Goal: Navigation & Orientation: Find specific page/section

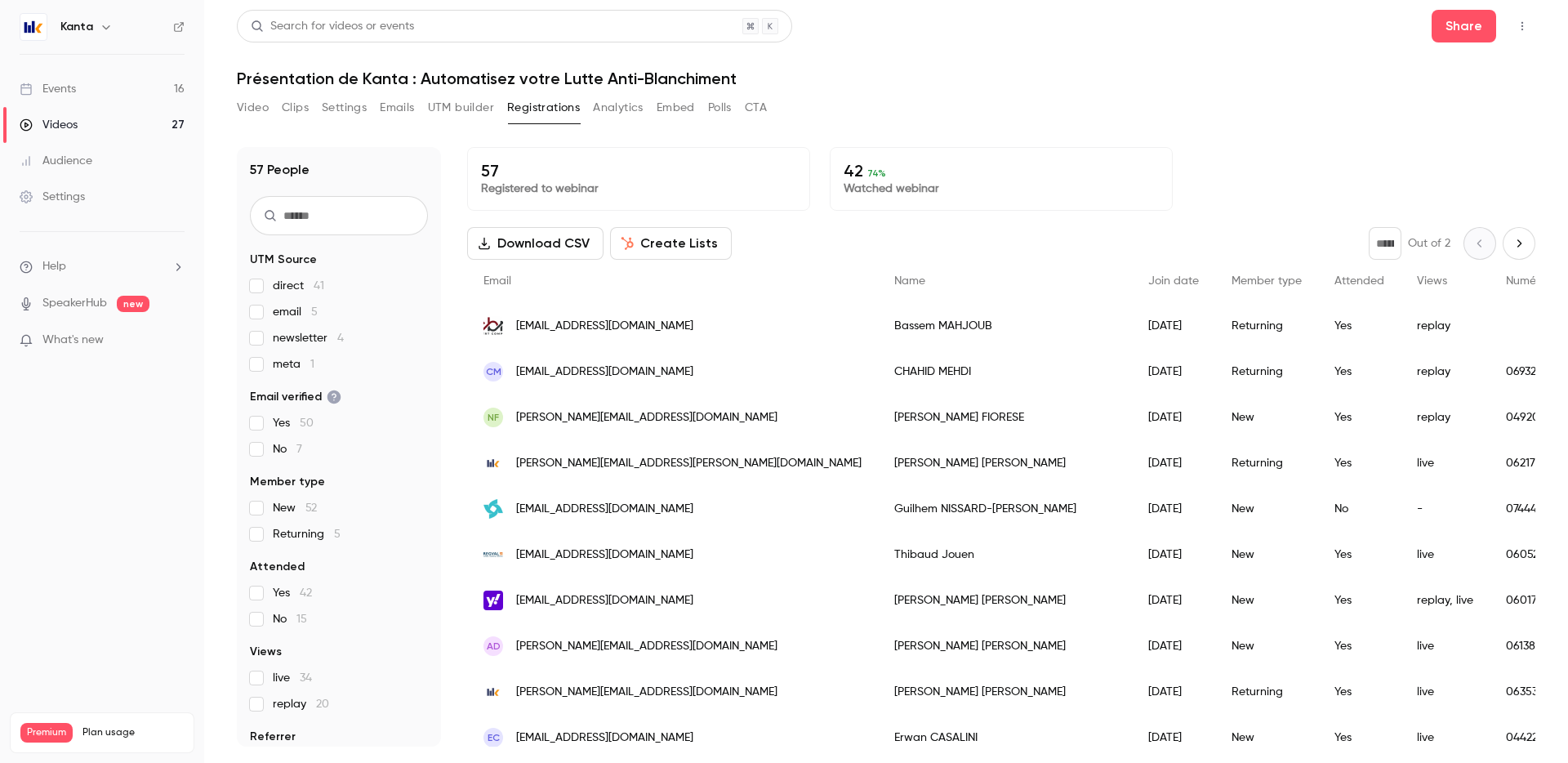
click at [97, 28] on button "button" at bounding box center [107, 27] width 20 height 20
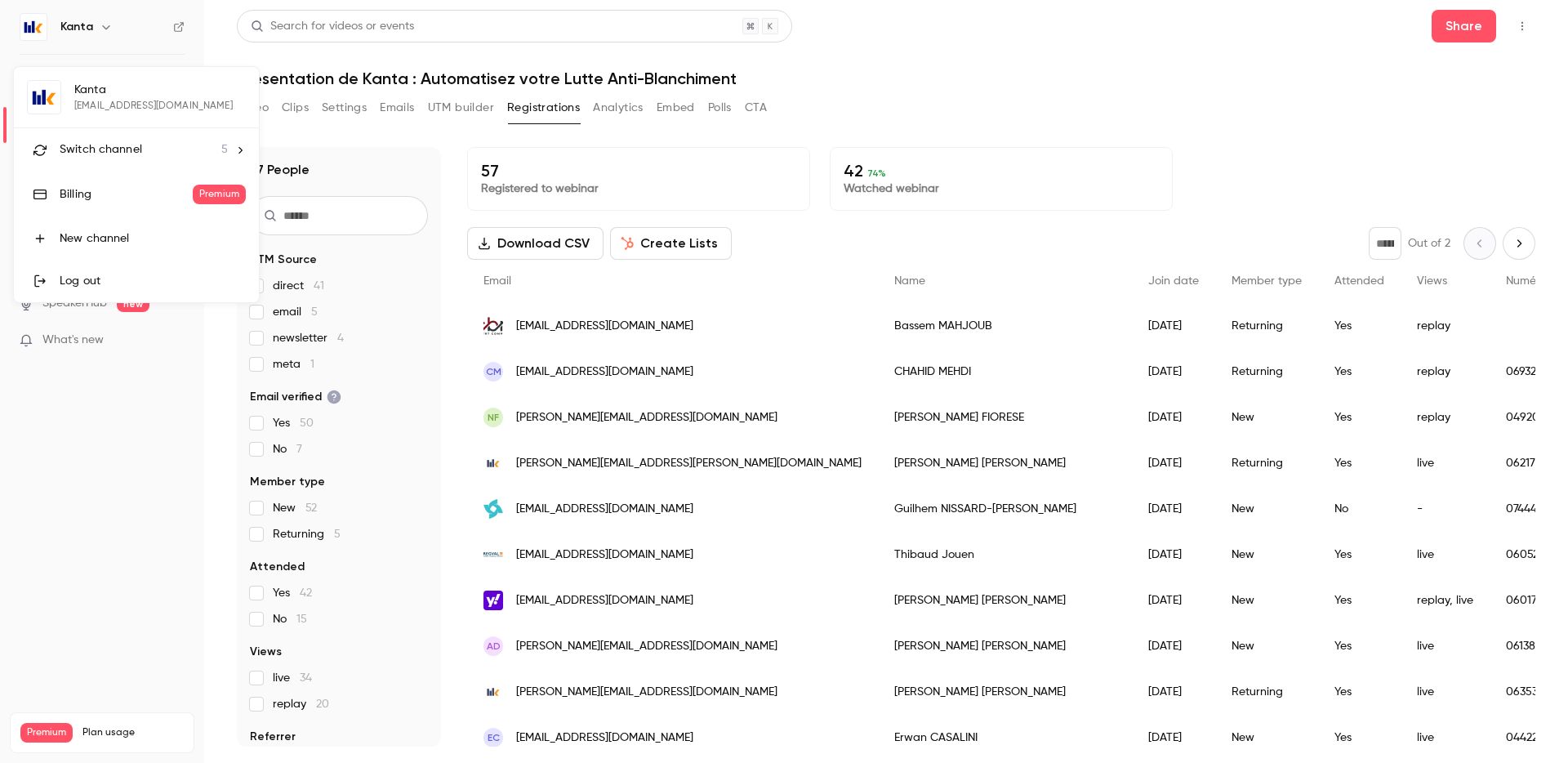
click at [107, 152] on span "Switch channel" at bounding box center [101, 149] width 83 height 17
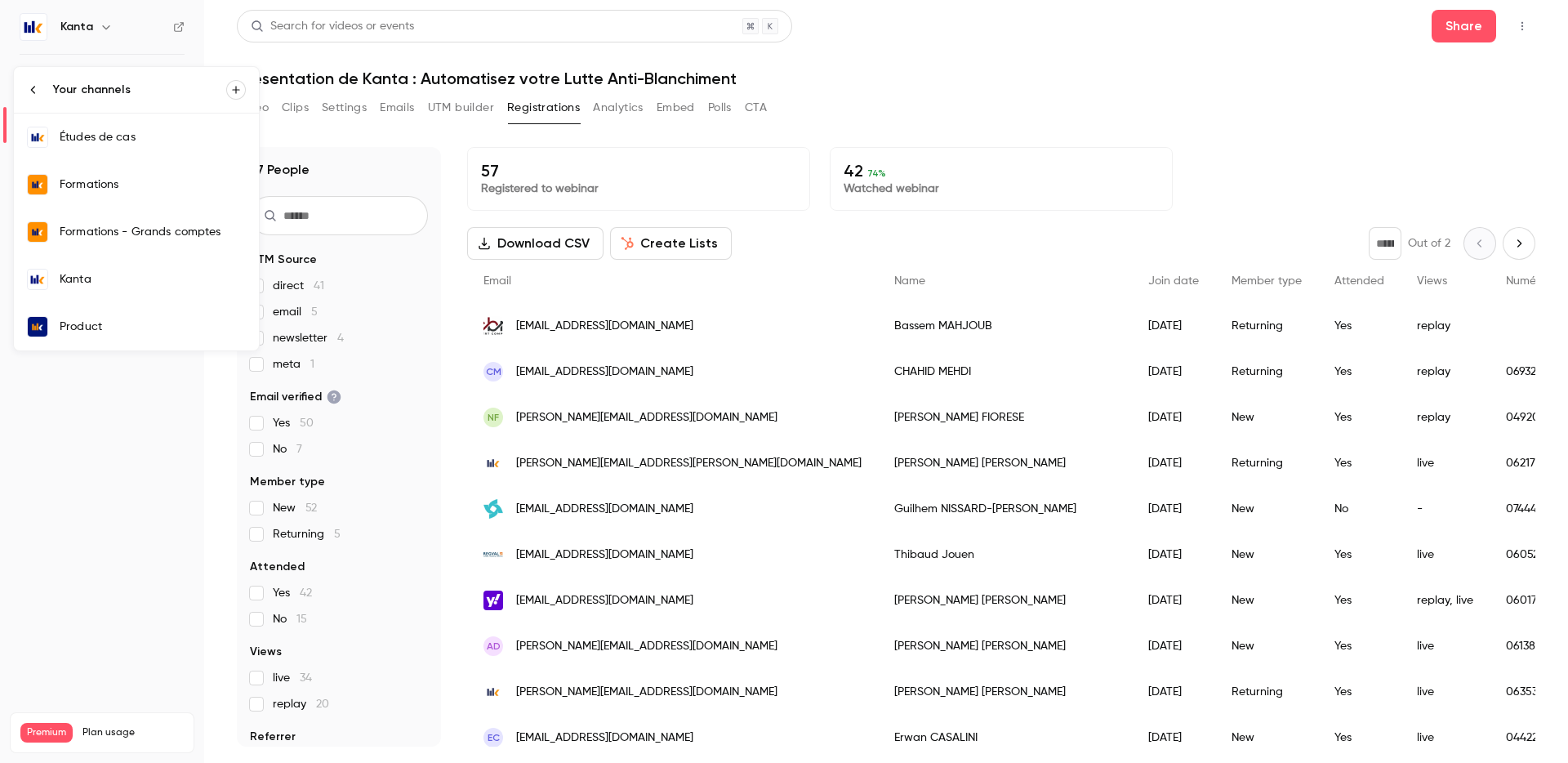
click at [112, 183] on div "Formations" at bounding box center [152, 185] width 187 height 17
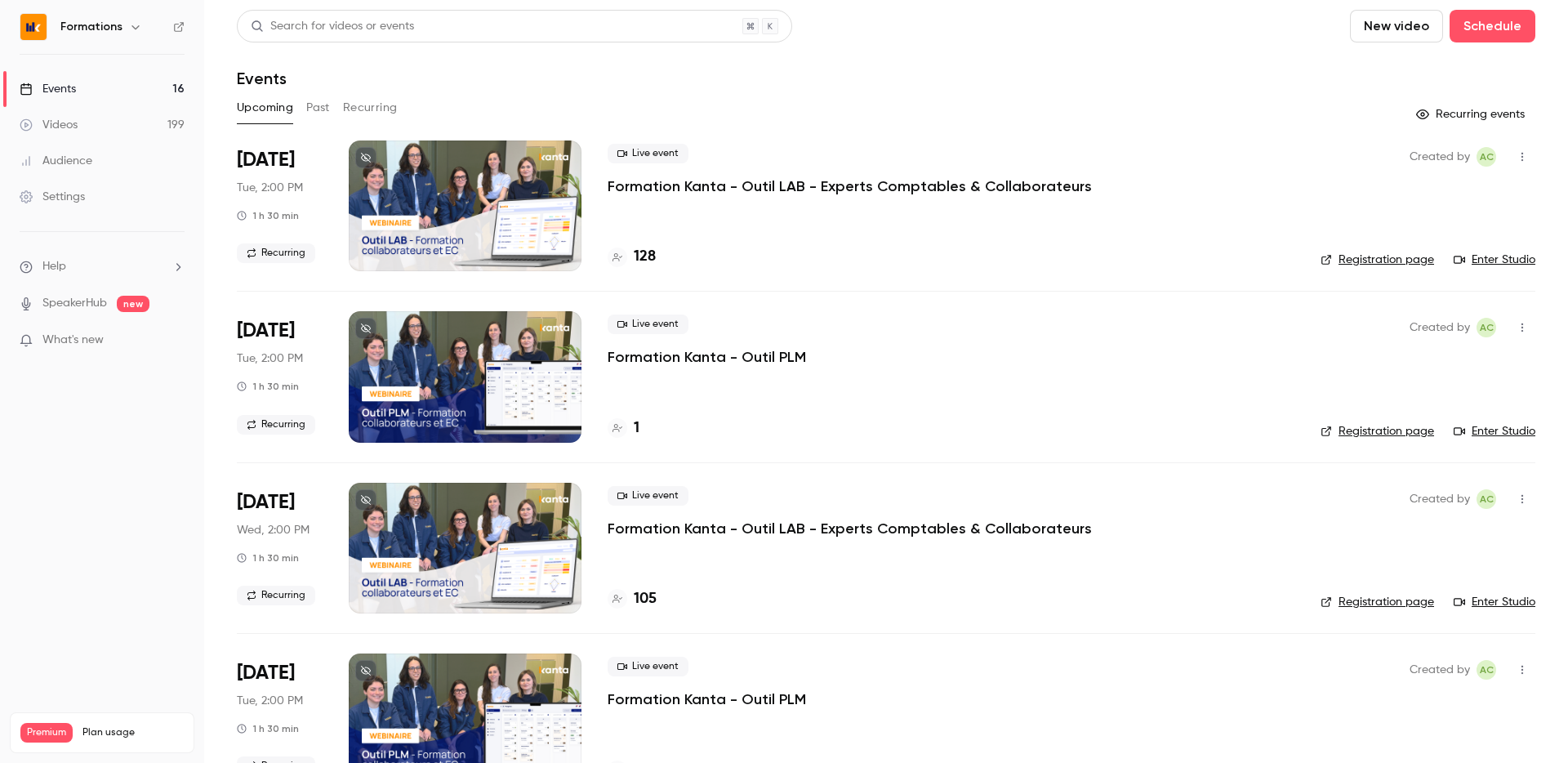
click at [103, 33] on h6 "Formations" at bounding box center [91, 27] width 62 height 17
click at [103, 84] on link "Events 16" at bounding box center [102, 89] width 204 height 36
click at [141, 49] on nav "Formations Events 16 Videos 199 Audience Settings Help SpeakerHub new What's ne…" at bounding box center [102, 381] width 204 height 763
click at [125, 29] on button "button" at bounding box center [135, 27] width 20 height 20
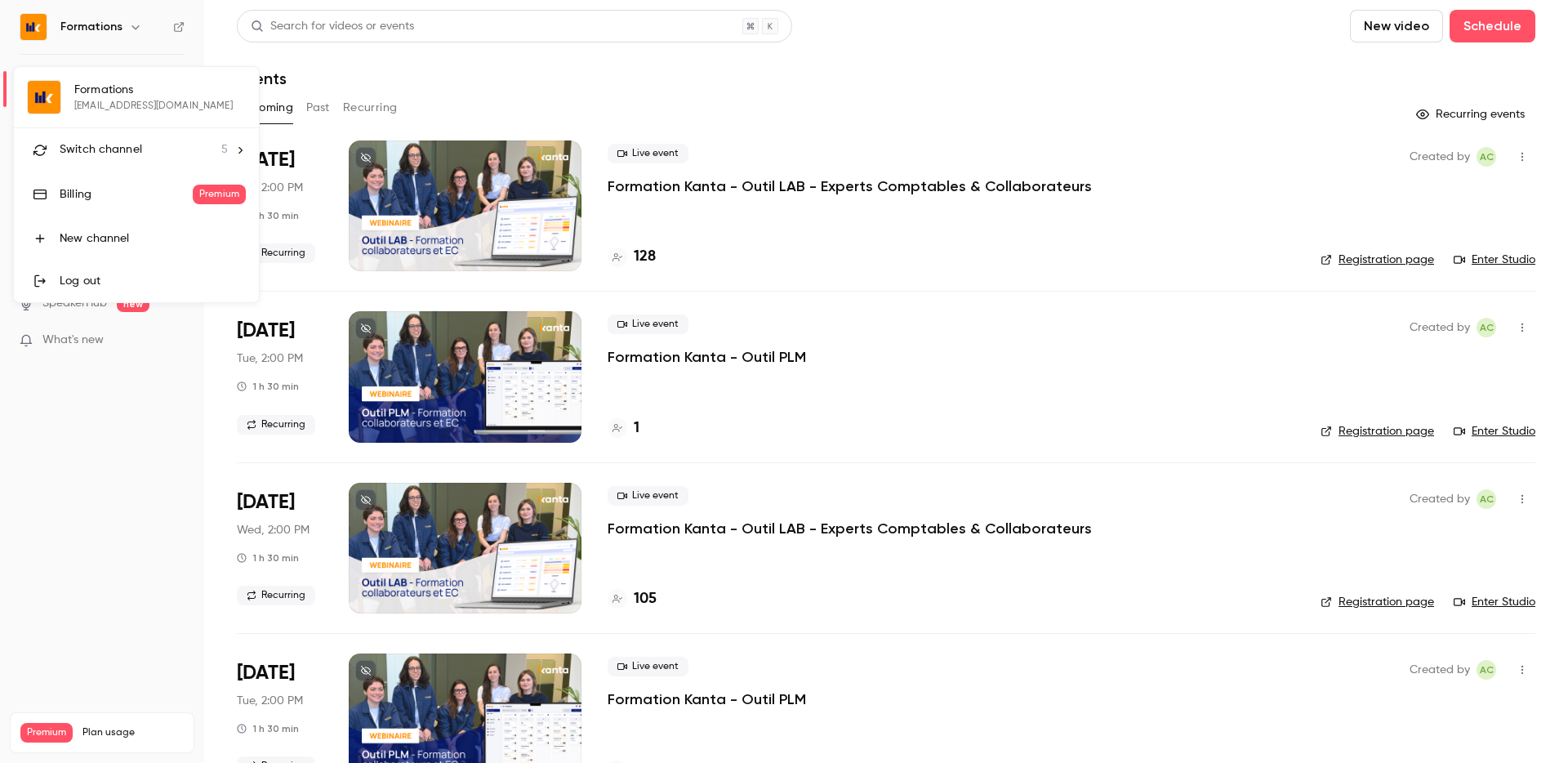
click at [126, 152] on span "Switch channel" at bounding box center [101, 149] width 83 height 17
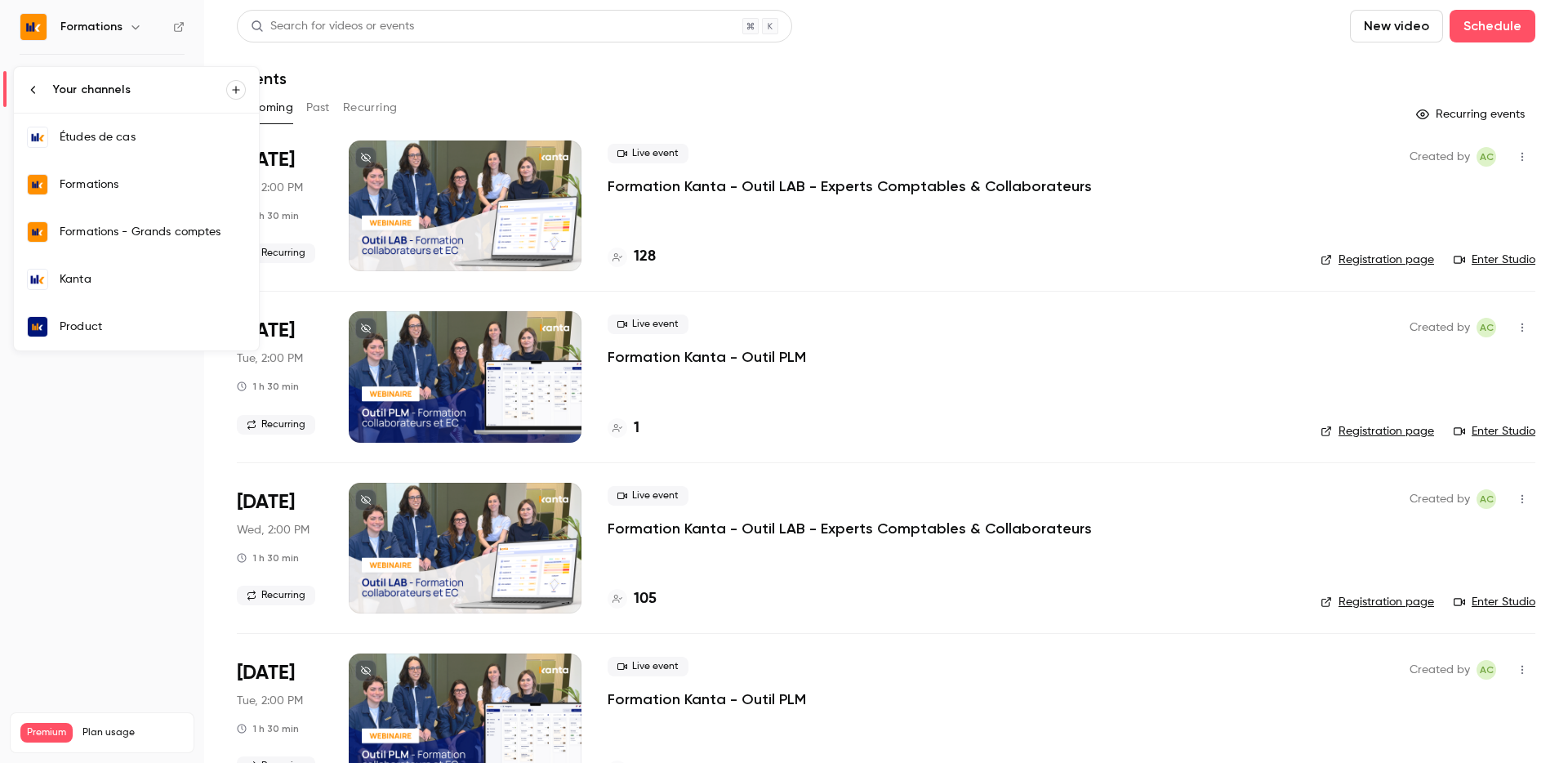
click at [135, 145] on link "Études de cas" at bounding box center [136, 137] width 245 height 47
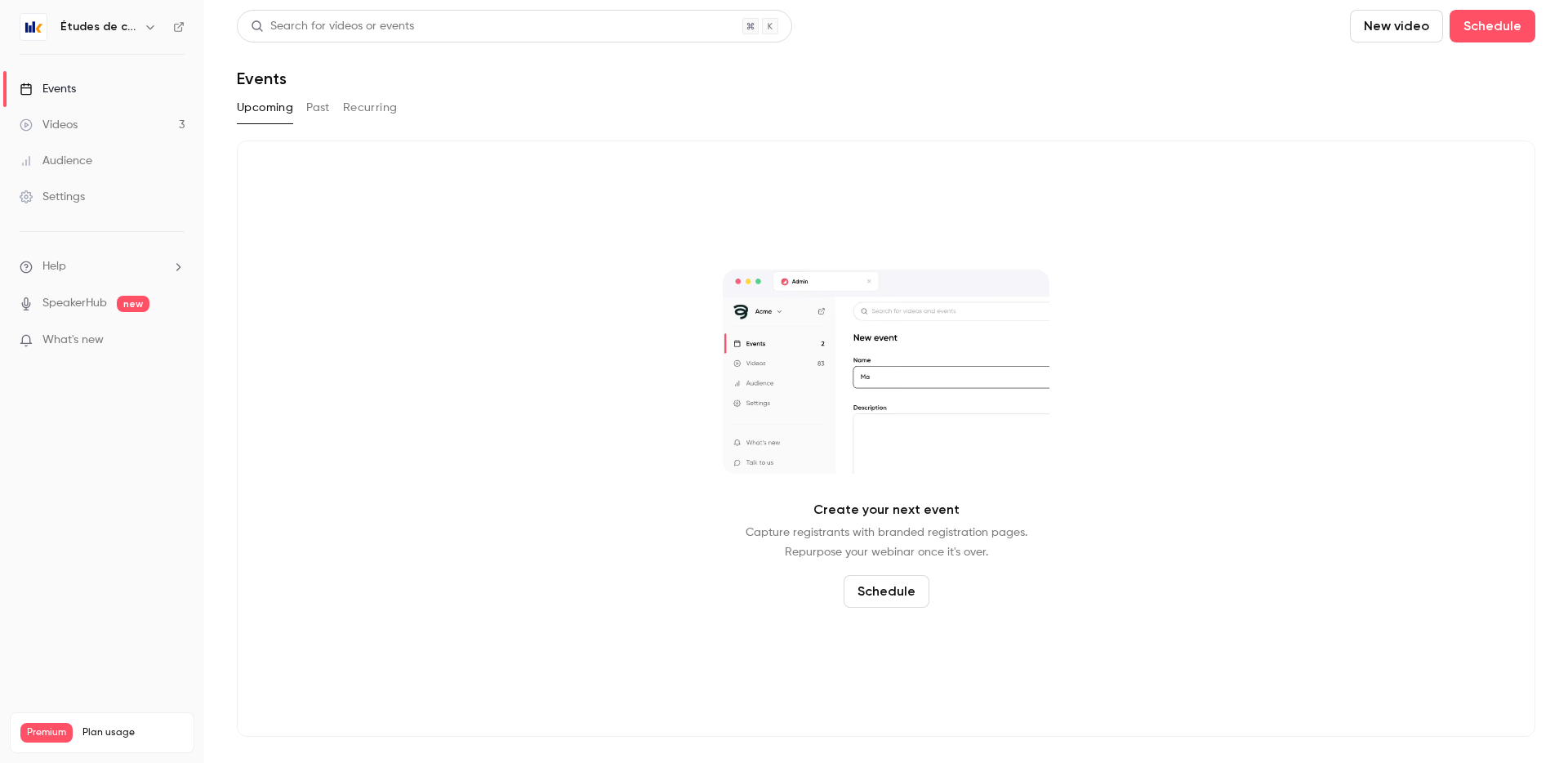
drag, startPoint x: 108, startPoint y: 15, endPoint x: 108, endPoint y: 26, distance: 11.0
click at [108, 23] on div "Études de cas" at bounding box center [102, 27] width 165 height 28
click at [140, 30] on button "button" at bounding box center [150, 27] width 20 height 20
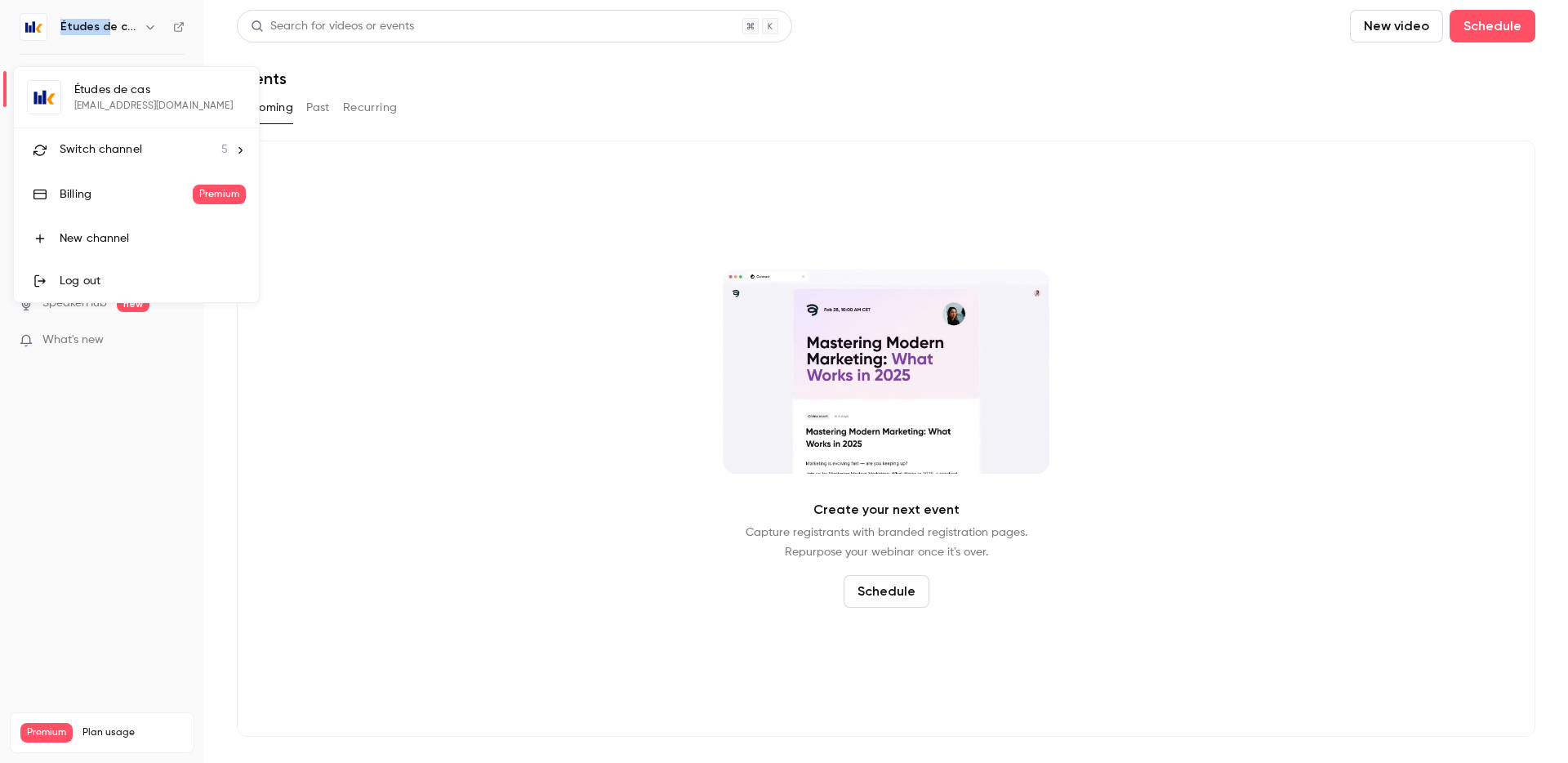
click at [117, 149] on span "Switch channel" at bounding box center [101, 149] width 83 height 17
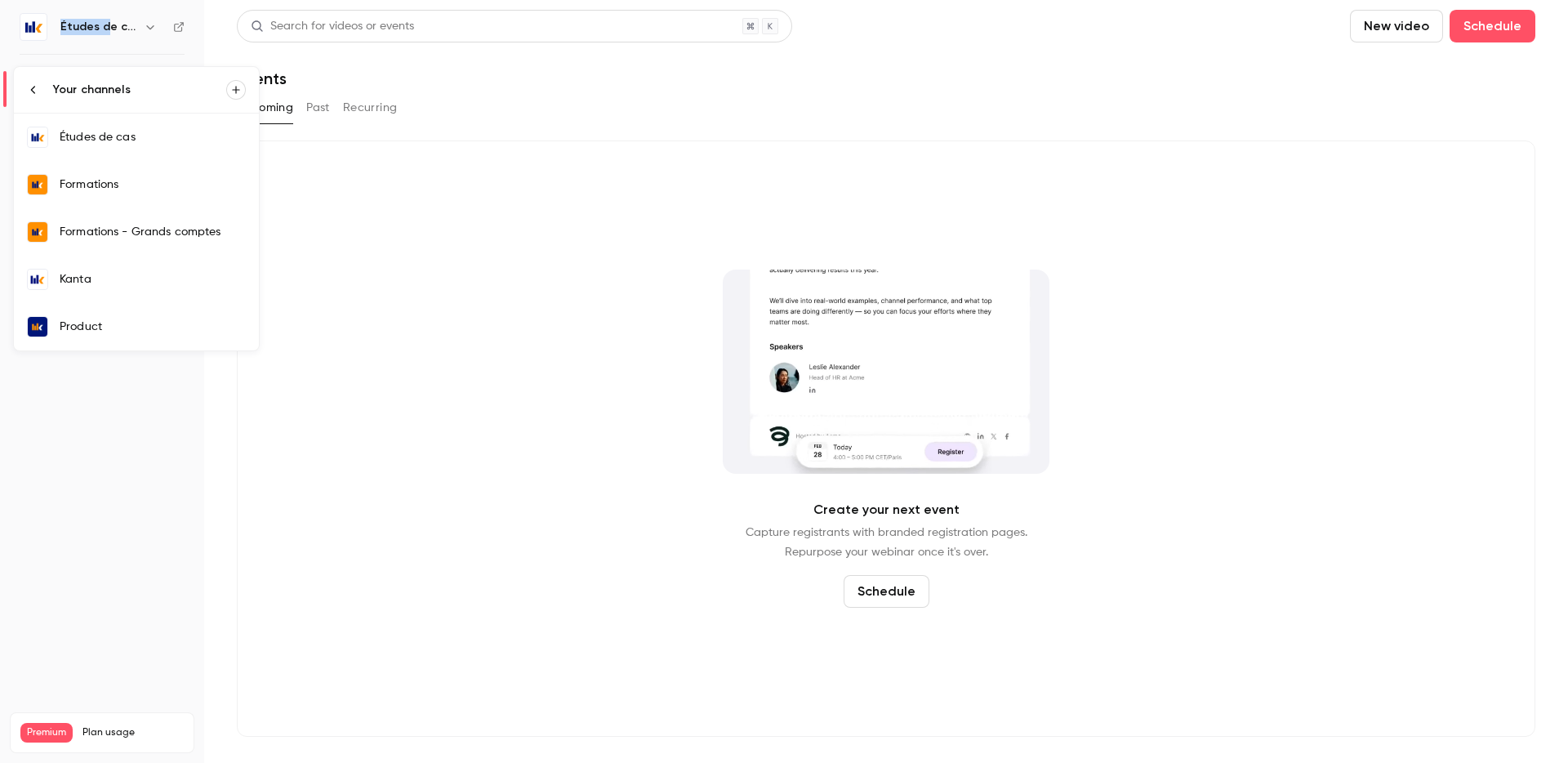
click at [110, 277] on div "Kanta" at bounding box center [152, 279] width 187 height 17
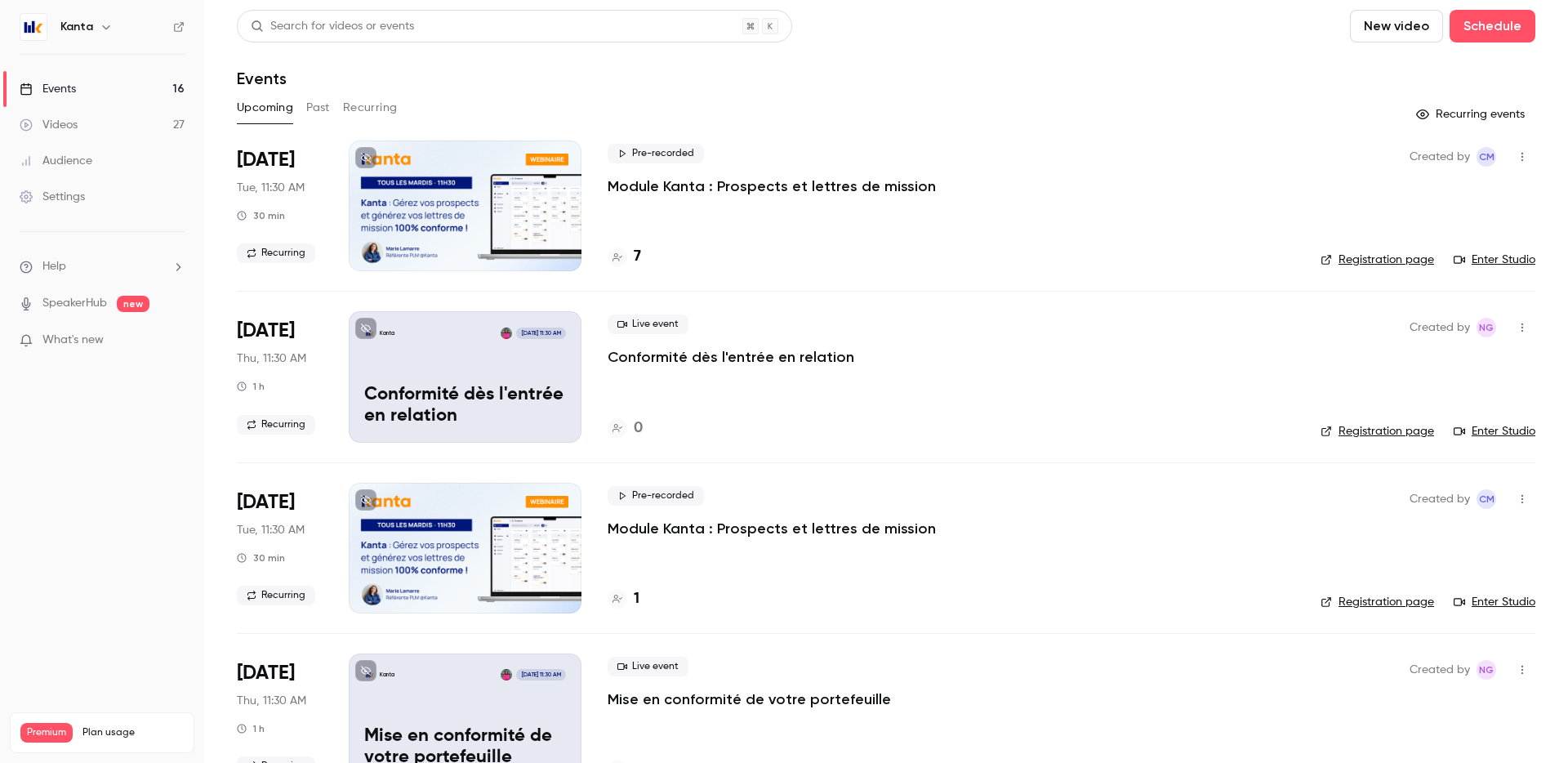
click at [98, 31] on button "button" at bounding box center [107, 27] width 20 height 20
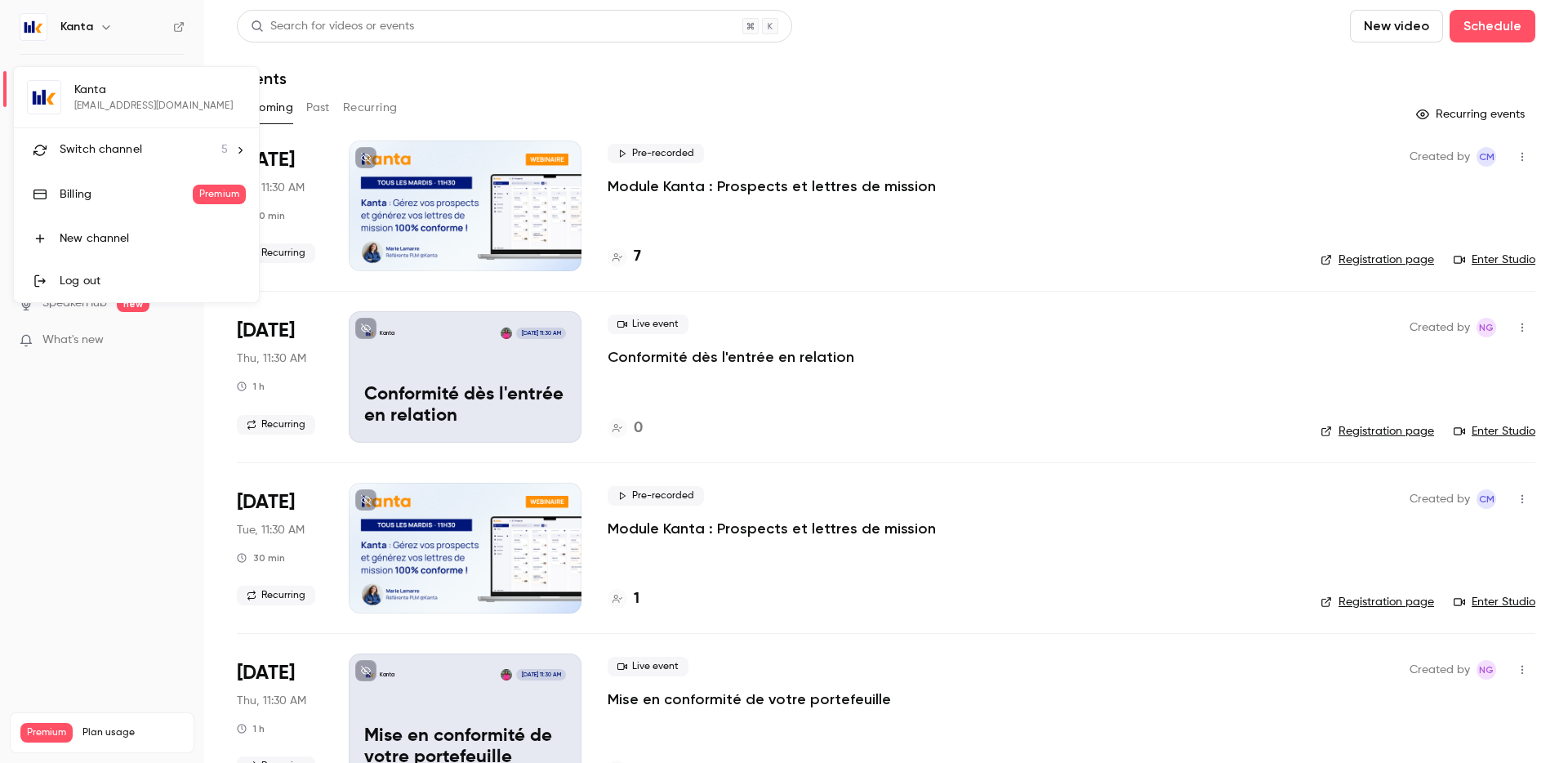
click at [151, 145] on div "Switch channel 5" at bounding box center [143, 149] width 169 height 17
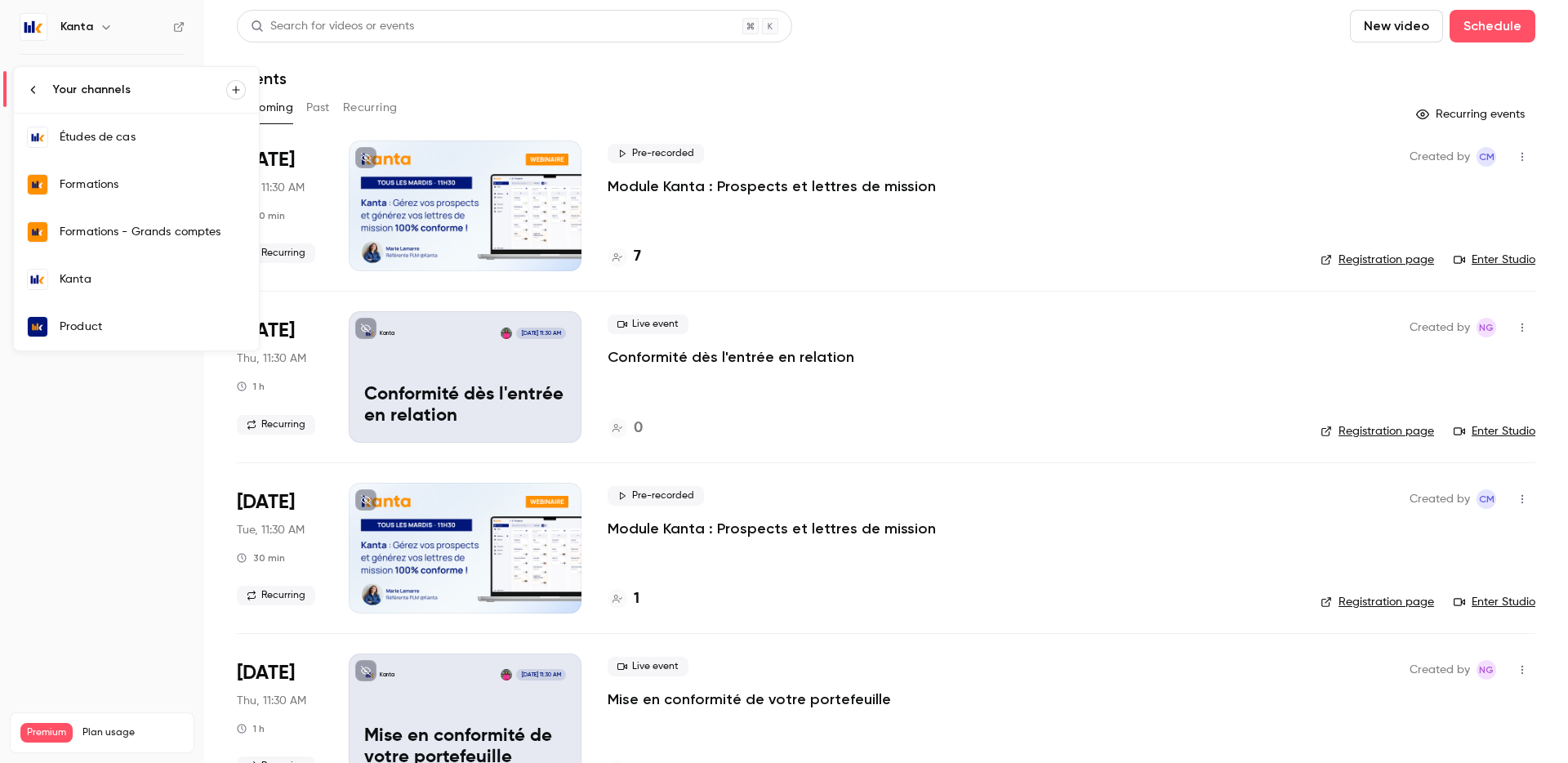
click at [423, 101] on div at bounding box center [784, 381] width 1568 height 763
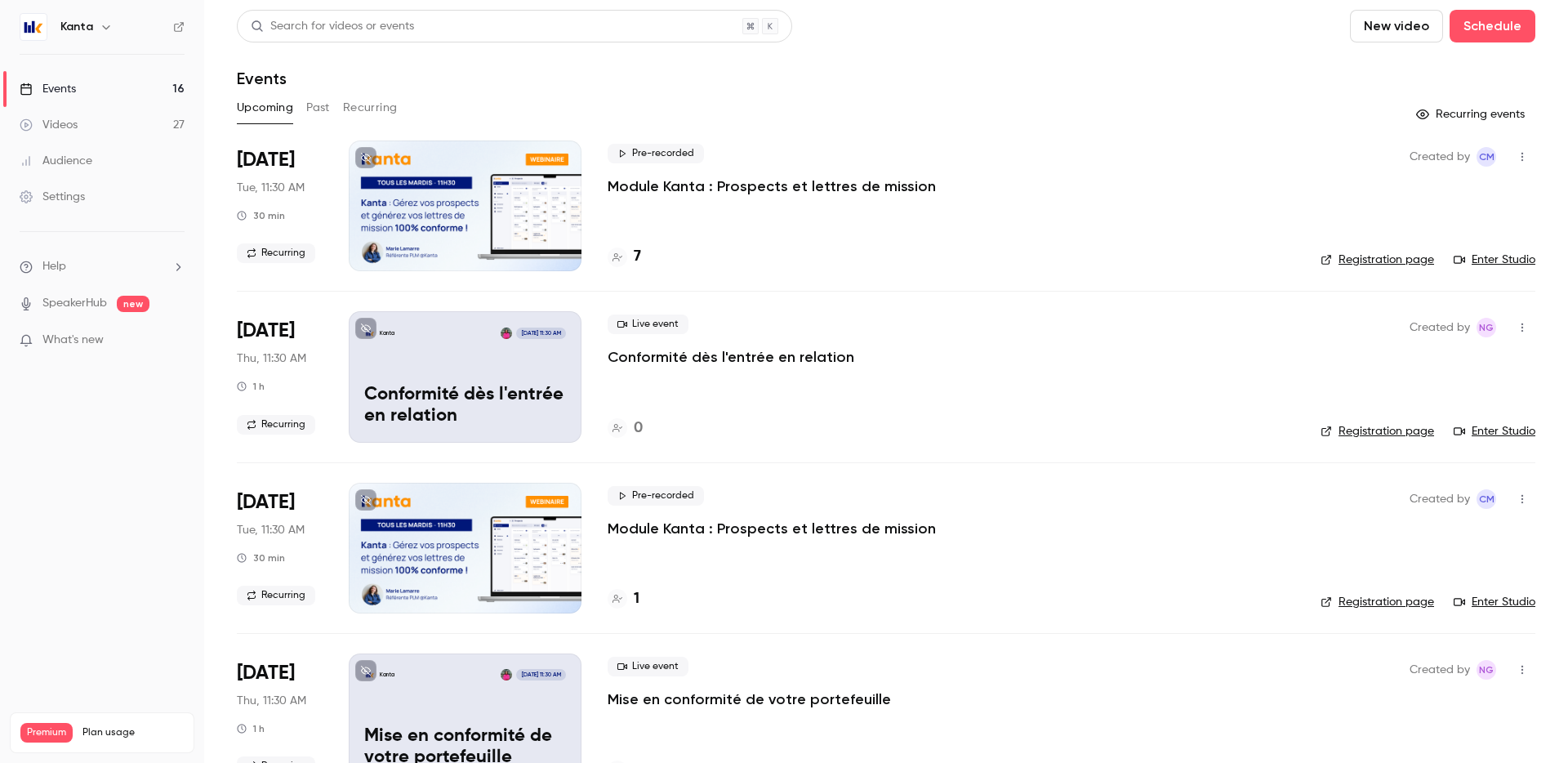
click at [87, 85] on link "Events 16" at bounding box center [102, 89] width 204 height 36
click at [88, 36] on div "Kanta" at bounding box center [110, 27] width 100 height 20
click at [91, 22] on h6 "Kanta" at bounding box center [76, 27] width 33 height 17
click at [103, 28] on icon "button" at bounding box center [105, 28] width 7 height 4
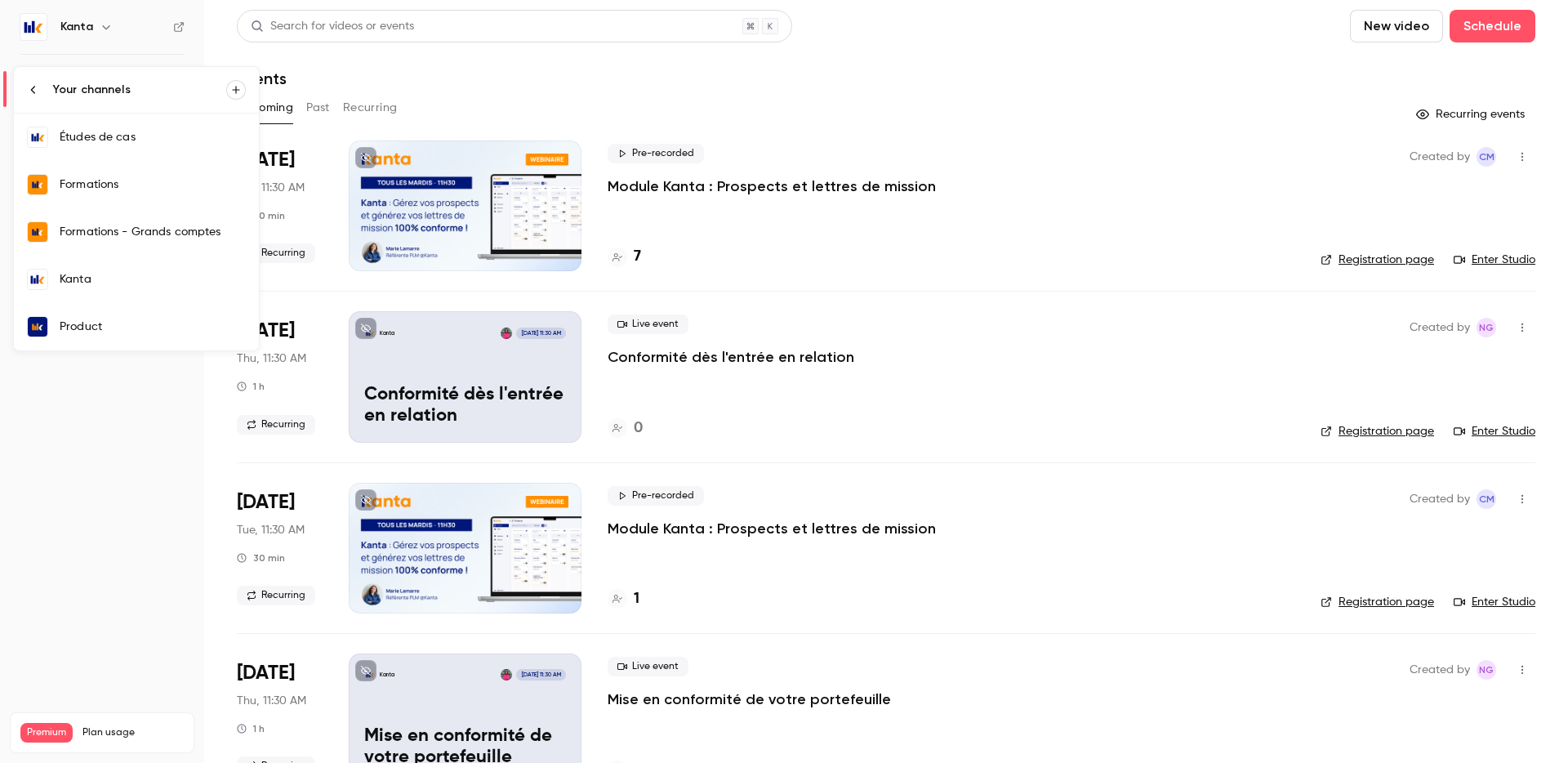
click at [119, 241] on link "Formations - Grands comptes" at bounding box center [136, 232] width 245 height 47
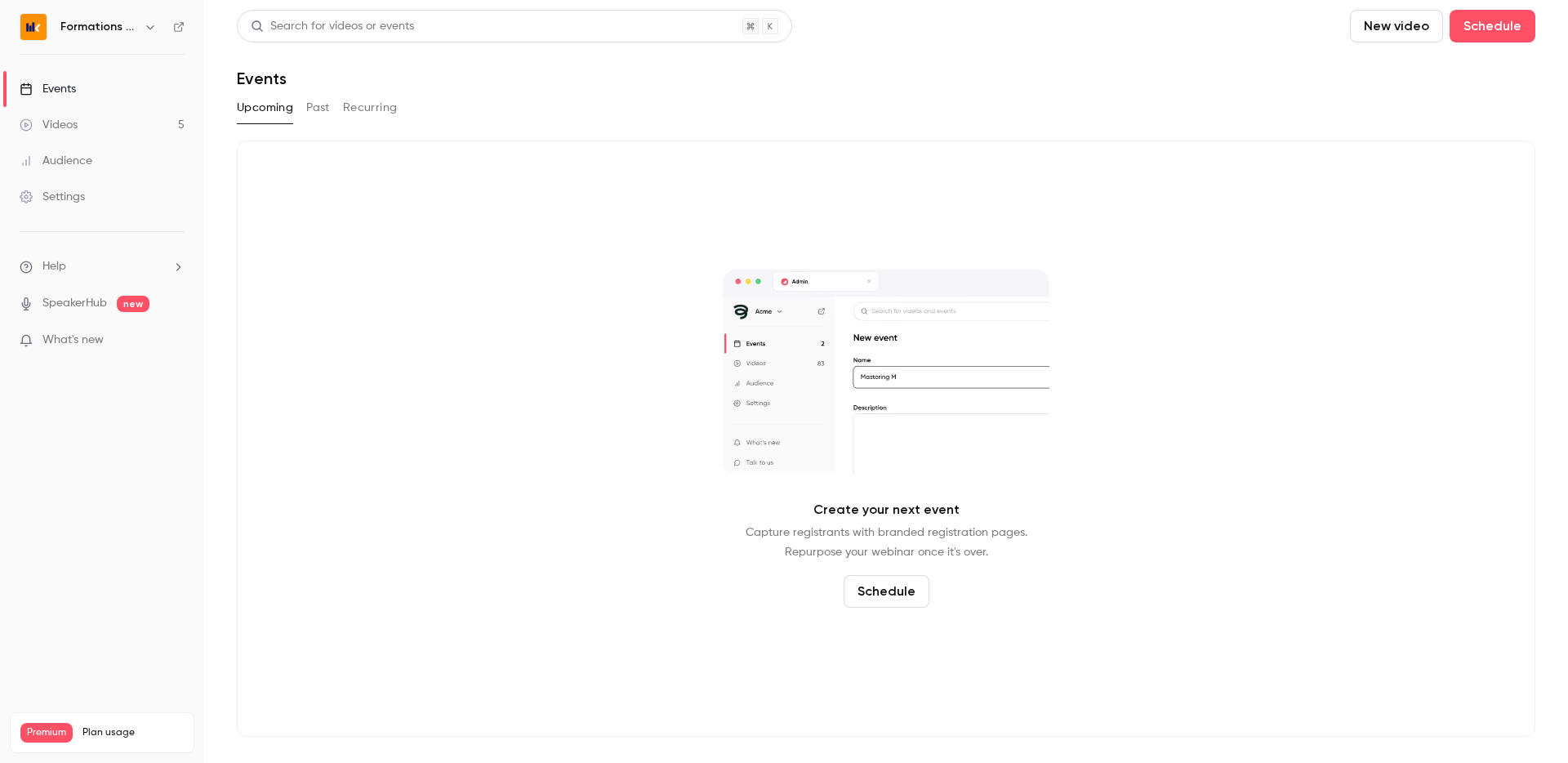
click at [131, 29] on h6 "Formations - Grands comptes" at bounding box center [99, 27] width 77 height 17
click at [144, 28] on icon "button" at bounding box center [150, 27] width 13 height 13
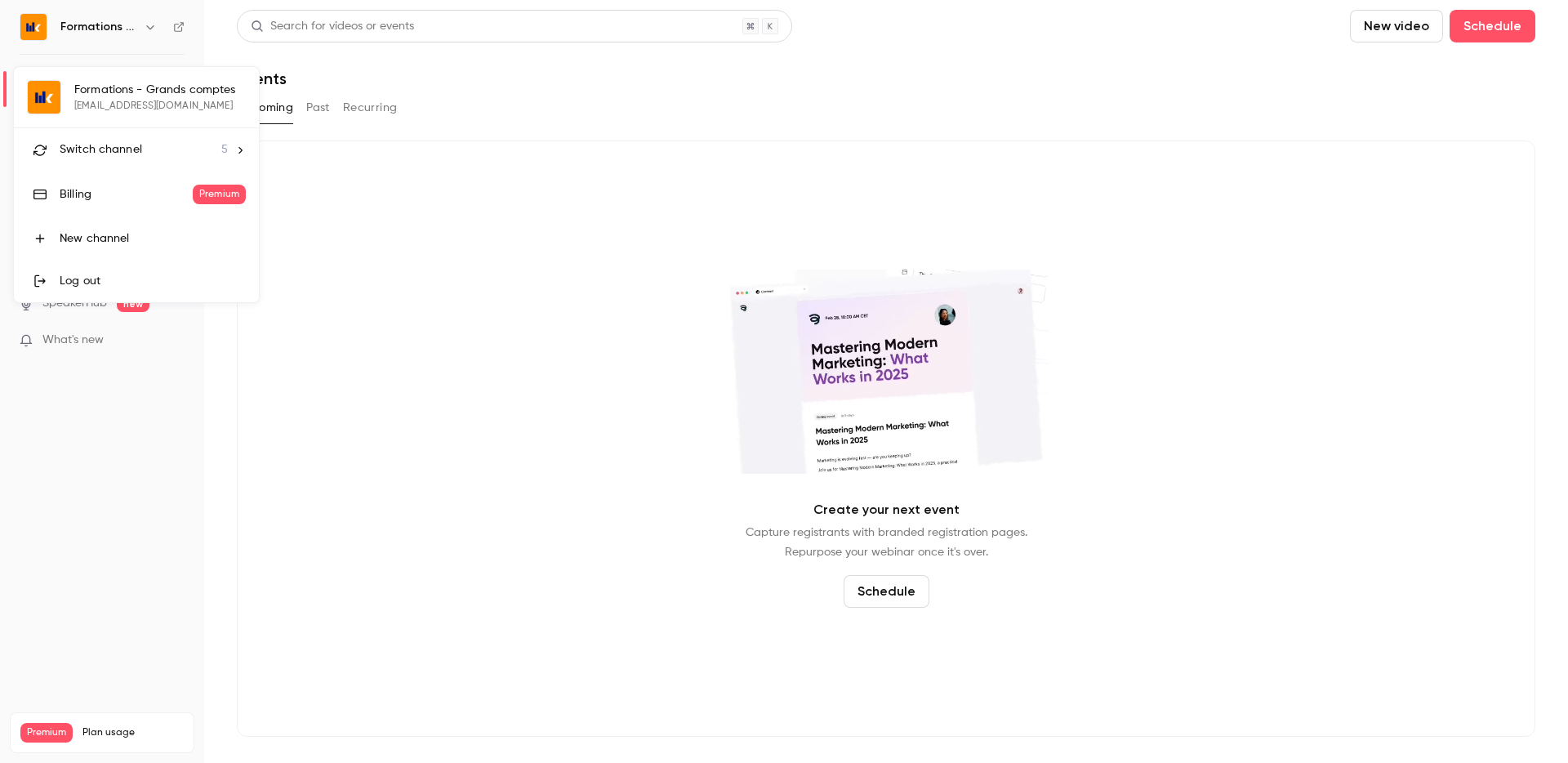
click at [115, 115] on div "Formations - Grands comptes [EMAIL_ADDRESS][DOMAIN_NAME] Switch channel 5 Billi…" at bounding box center [136, 185] width 245 height 235
click at [112, 142] on span "Switch channel" at bounding box center [101, 149] width 83 height 17
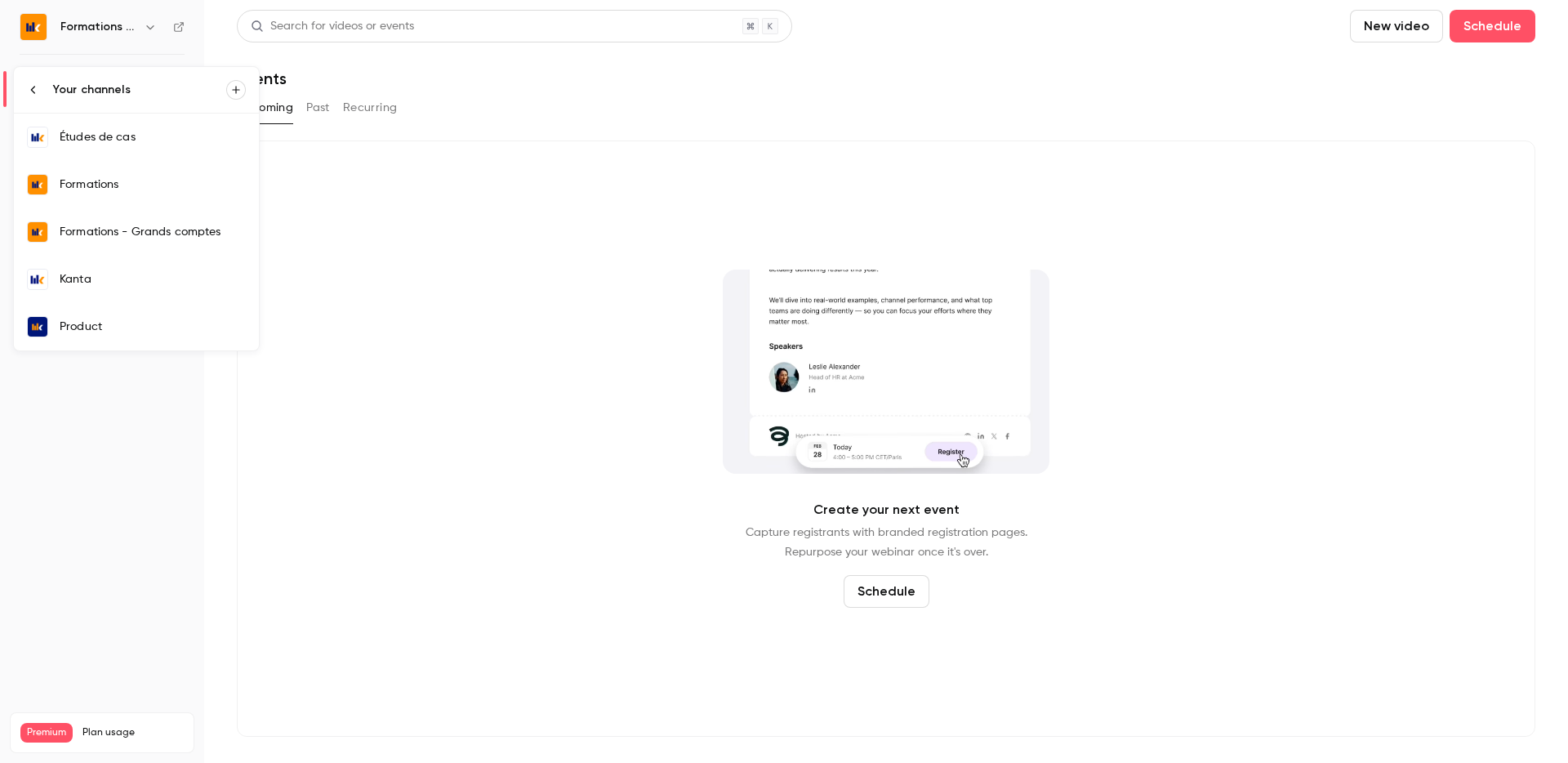
click at [112, 182] on div "Formations" at bounding box center [152, 185] width 187 height 17
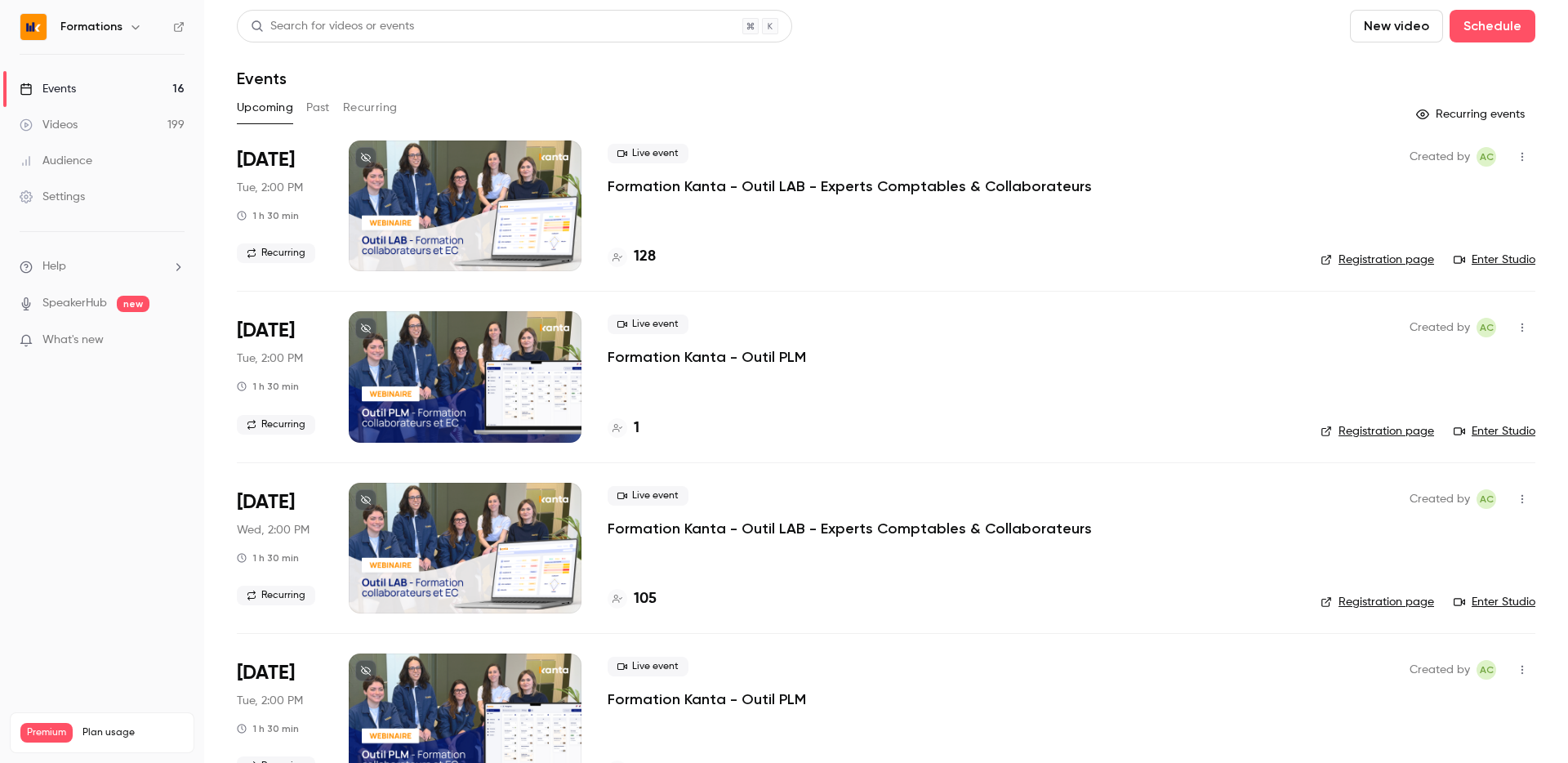
click at [118, 27] on h6 "Formations" at bounding box center [91, 27] width 62 height 17
click at [133, 26] on icon "button" at bounding box center [135, 27] width 13 height 13
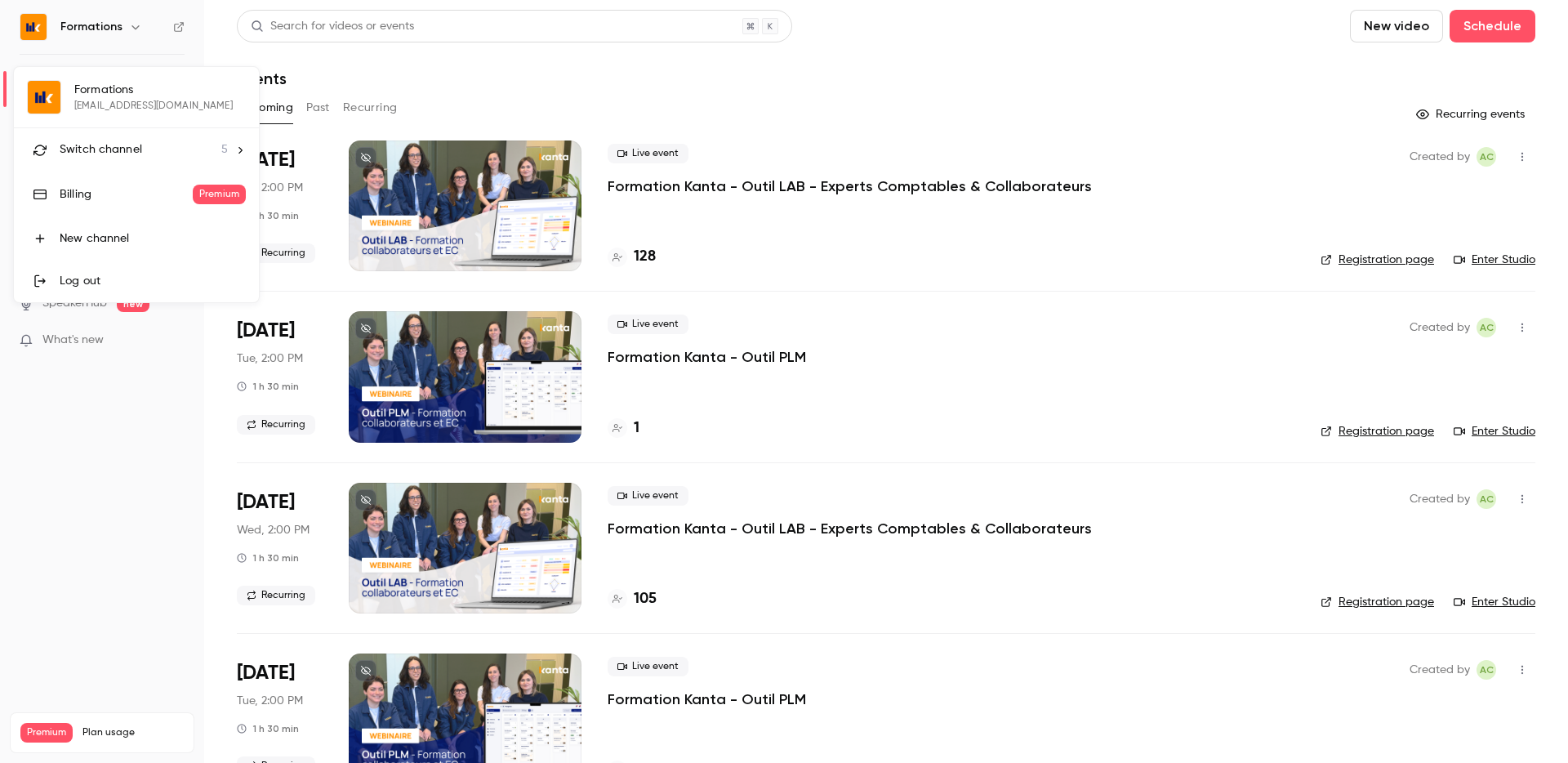
click at [121, 136] on li "Switch channel 5" at bounding box center [136, 150] width 245 height 43
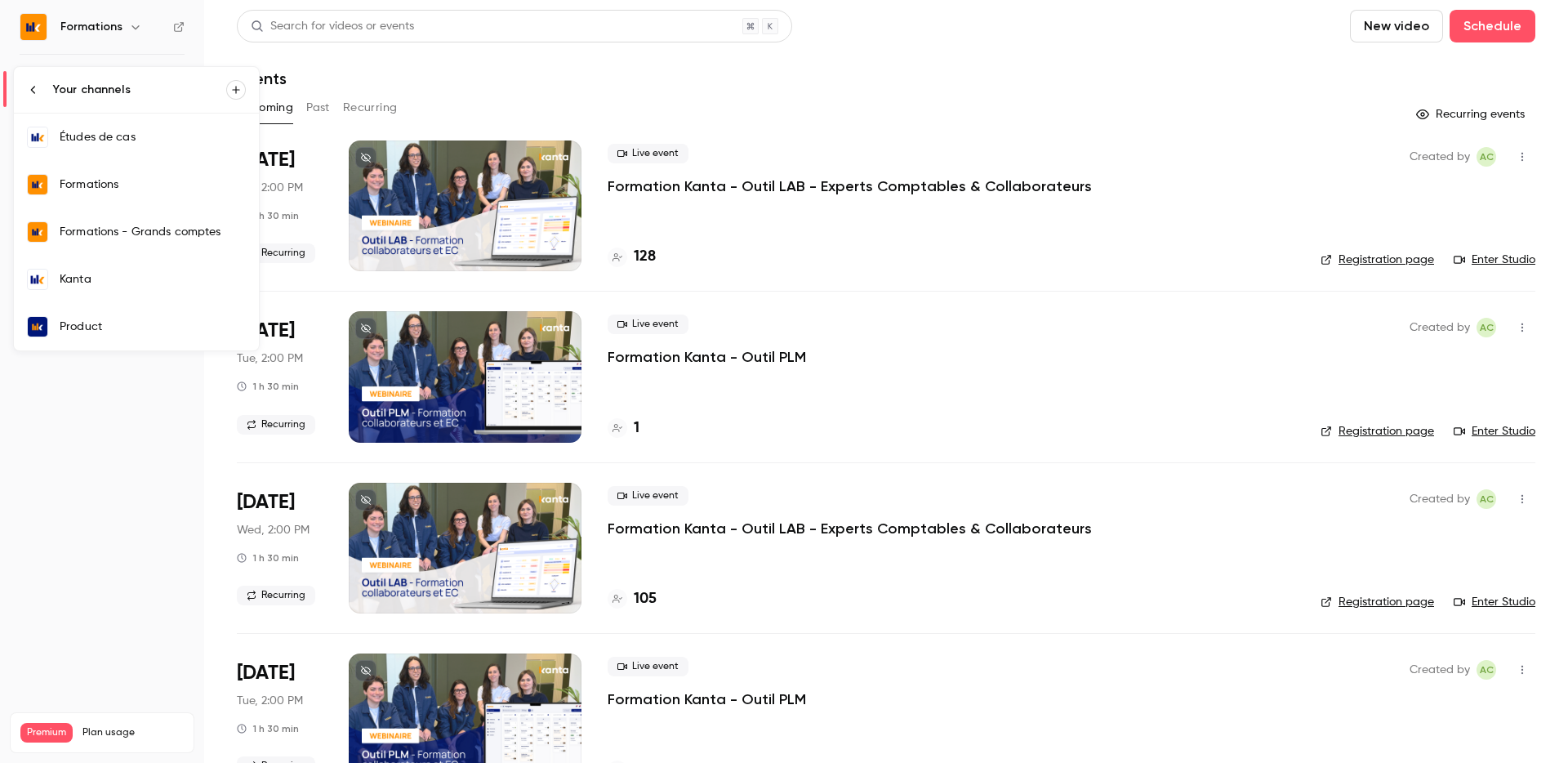
click at [36, 83] on icon at bounding box center [33, 89] width 13 height 13
